Goal: Find specific page/section: Find specific page/section

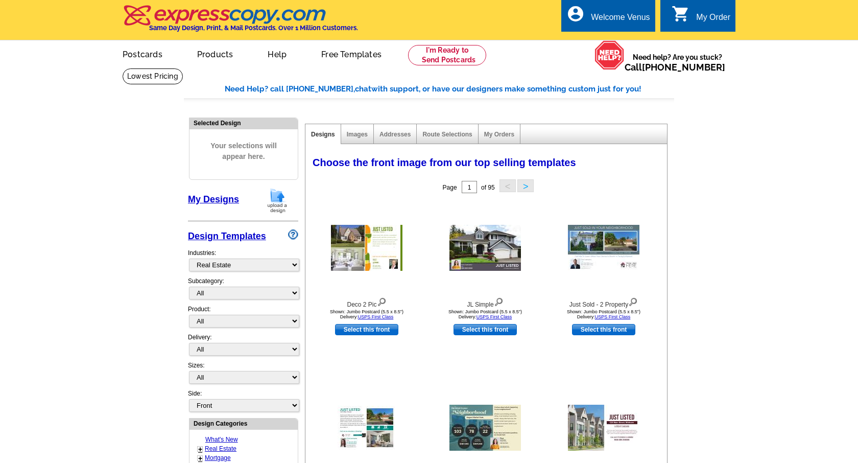
select select "785"
